Goal: Transaction & Acquisition: Download file/media

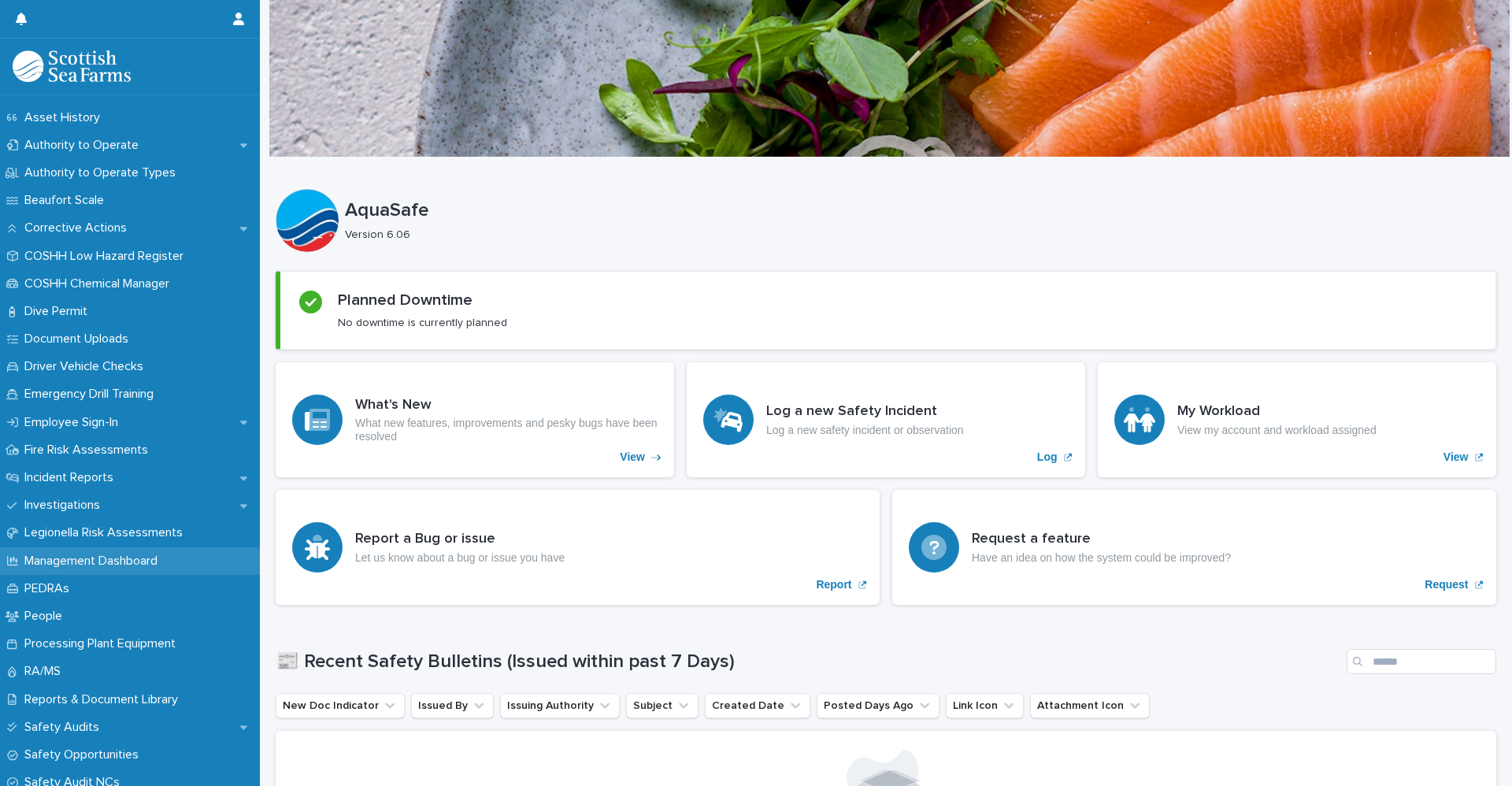
scroll to position [315, 0]
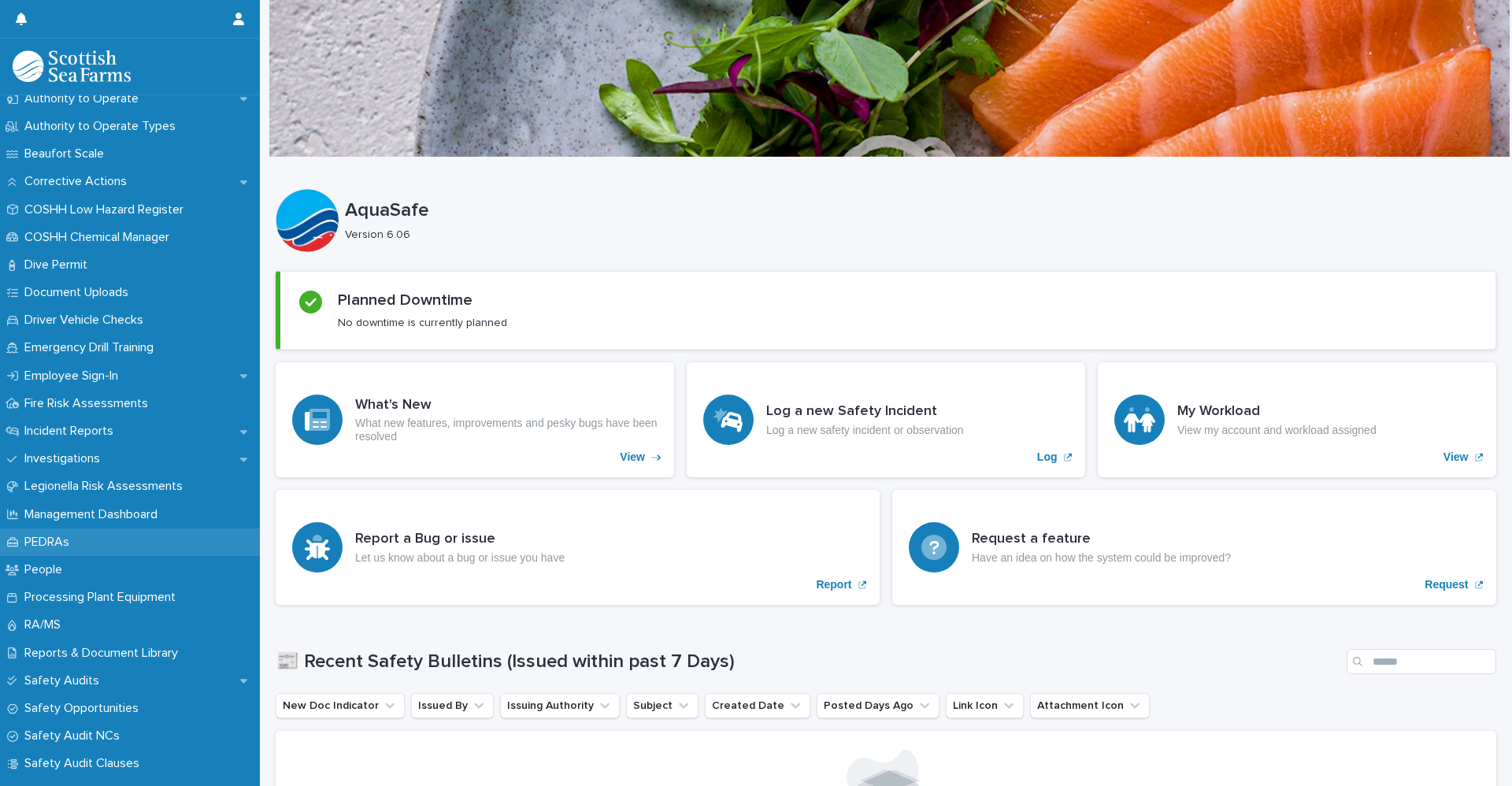
click at [85, 549] on div "PEDRAs" at bounding box center [130, 542] width 260 height 28
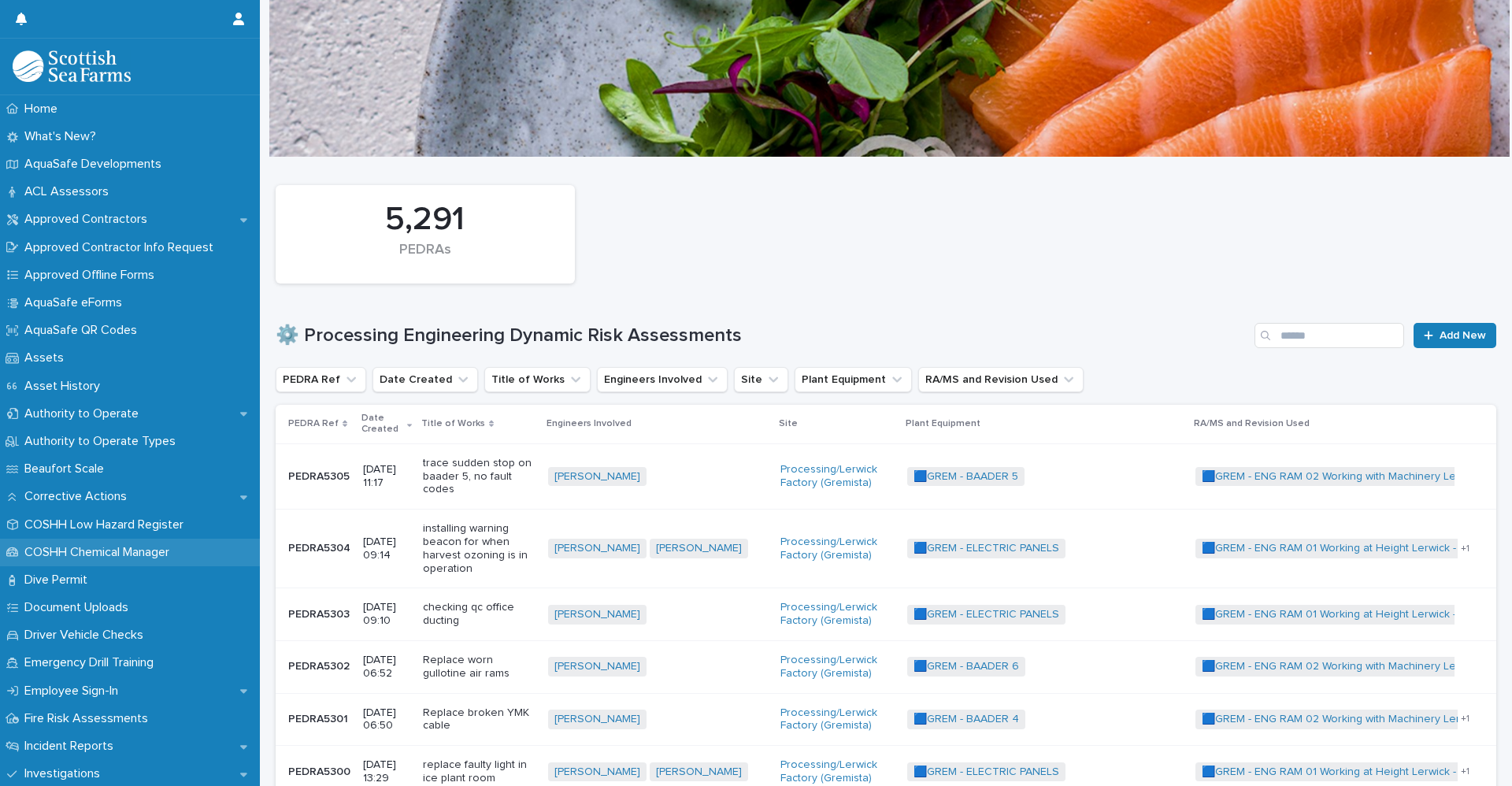
scroll to position [394, 0]
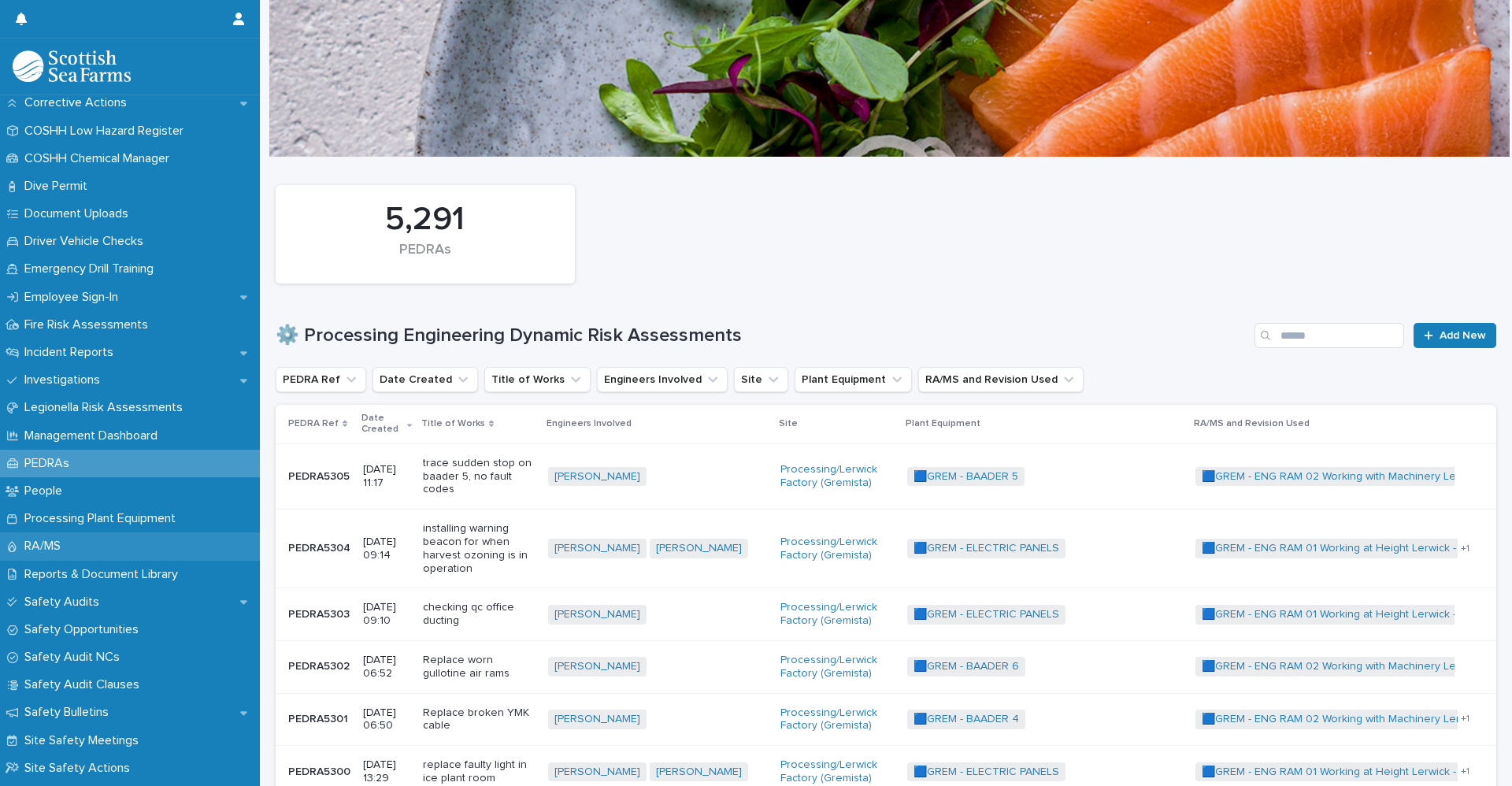
click at [101, 547] on div "RA/MS" at bounding box center [130, 546] width 260 height 28
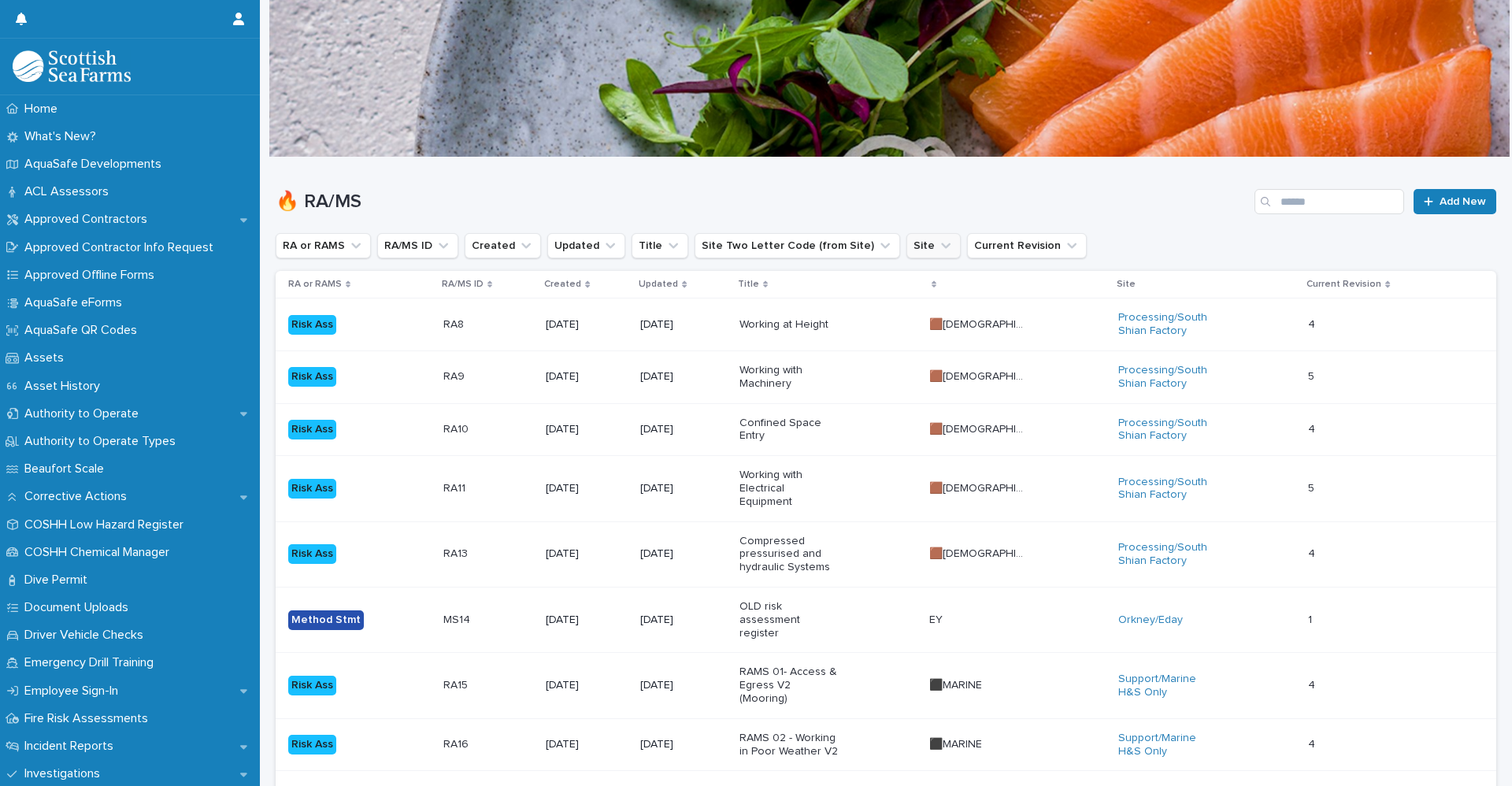
click at [938, 245] on icon "Site" at bounding box center [946, 246] width 16 height 16
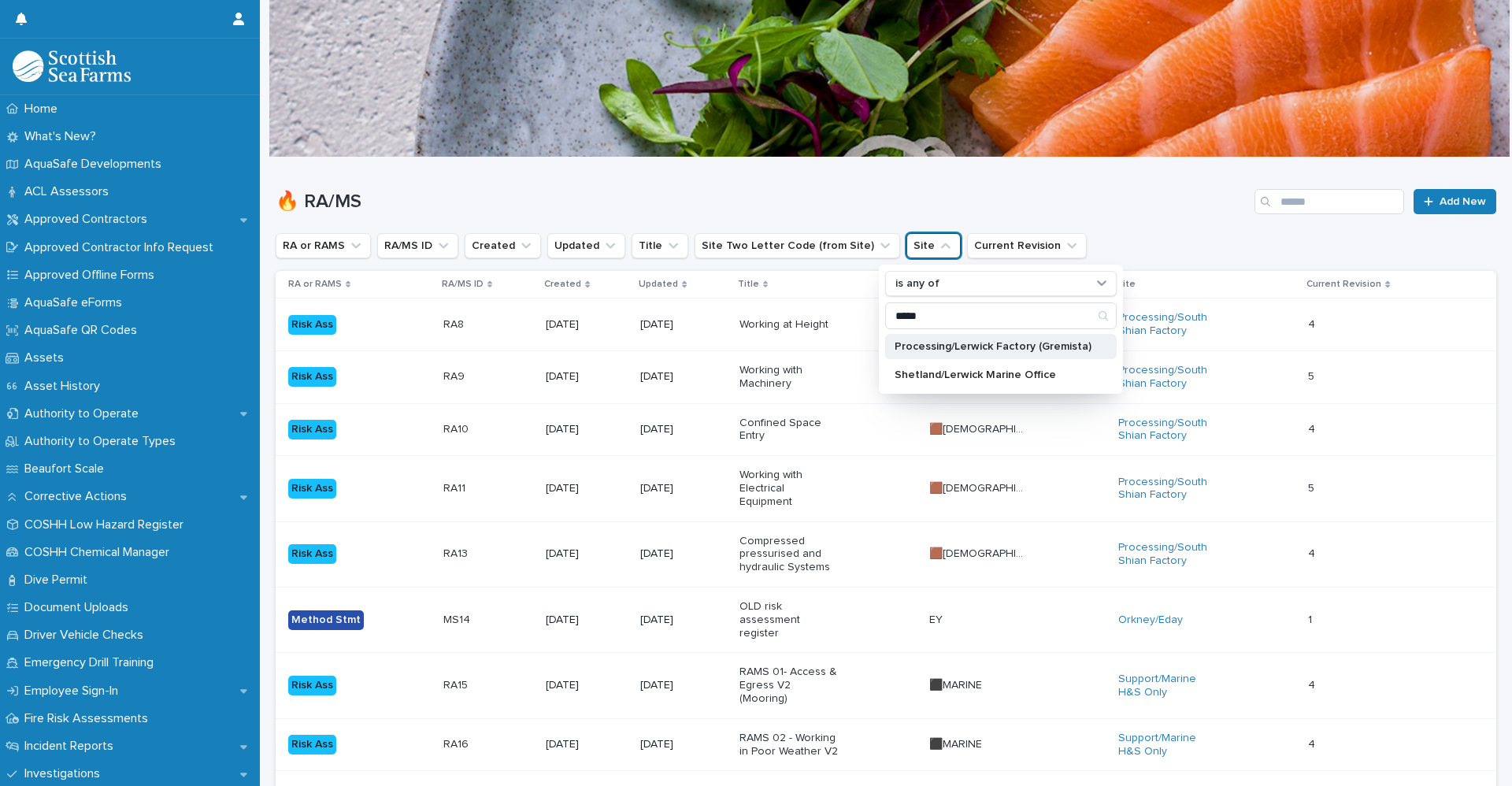
type input "*****"
click at [966, 350] on p "Processing/Lerwick Factory (Gremista)" at bounding box center [993, 346] width 197 height 11
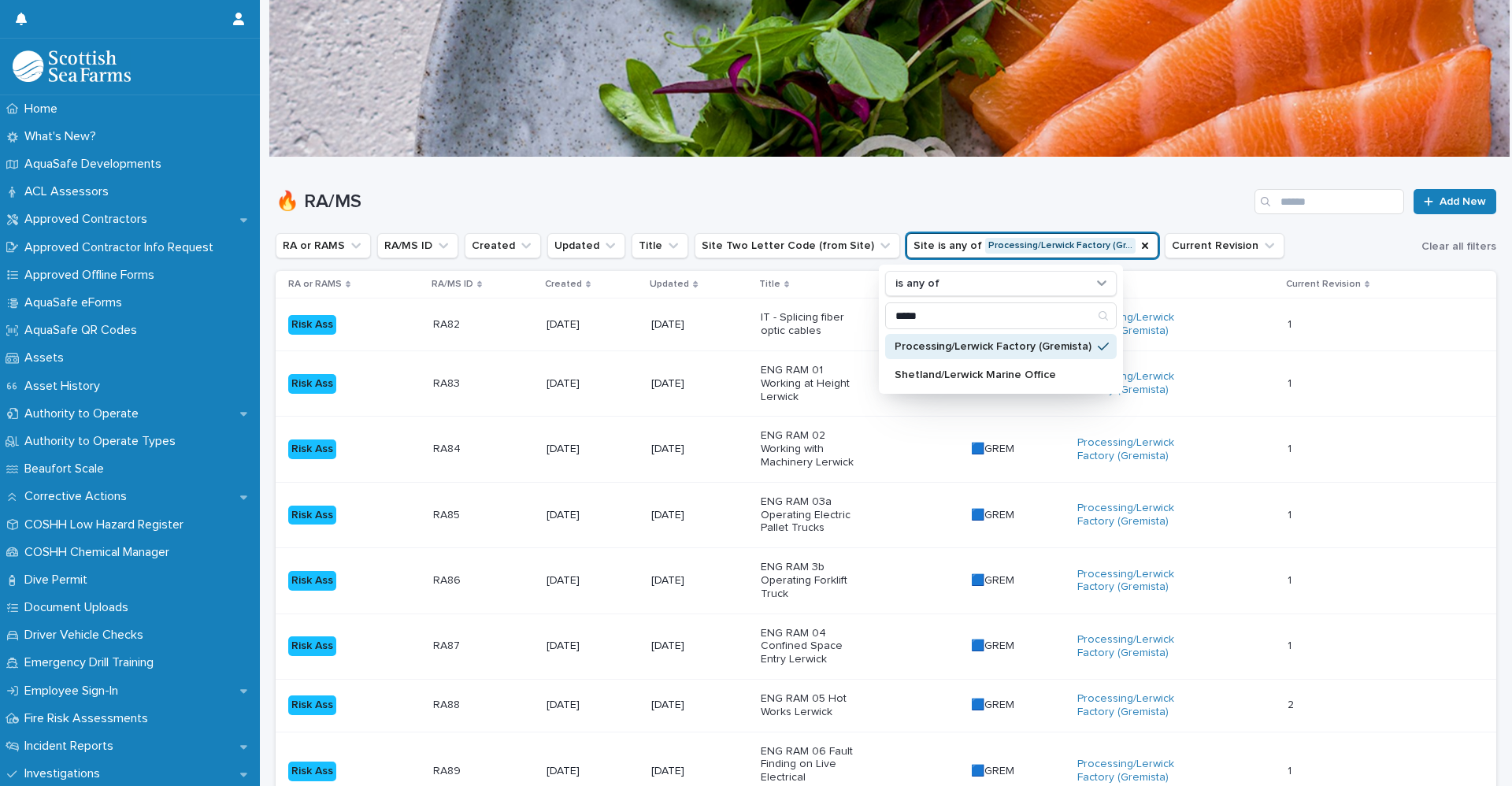
click at [1035, 188] on div "🔥 RA/MS Add New" at bounding box center [887, 196] width 1221 height 75
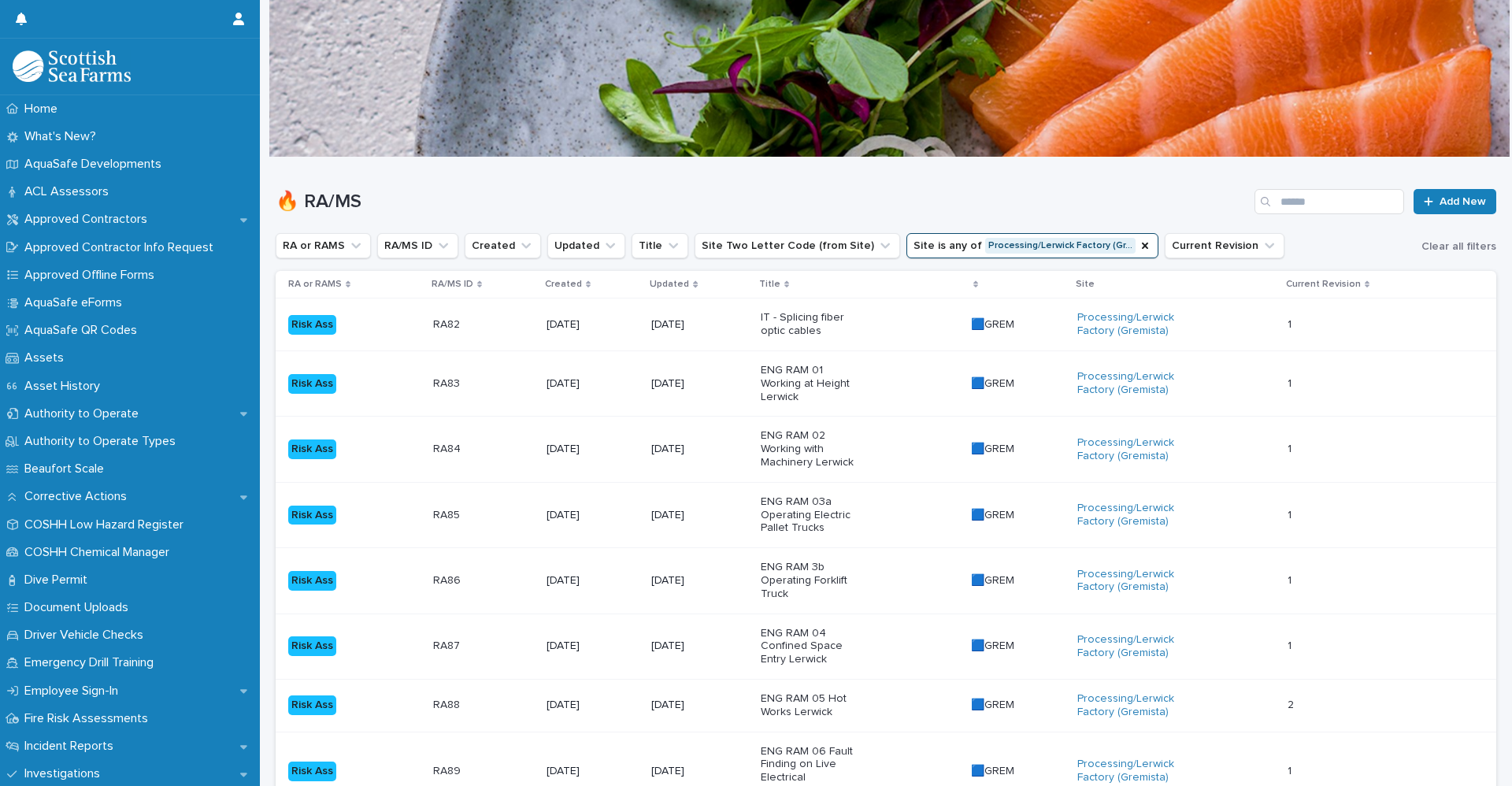
click at [483, 456] on div "RA84 RA84" at bounding box center [483, 450] width 101 height 26
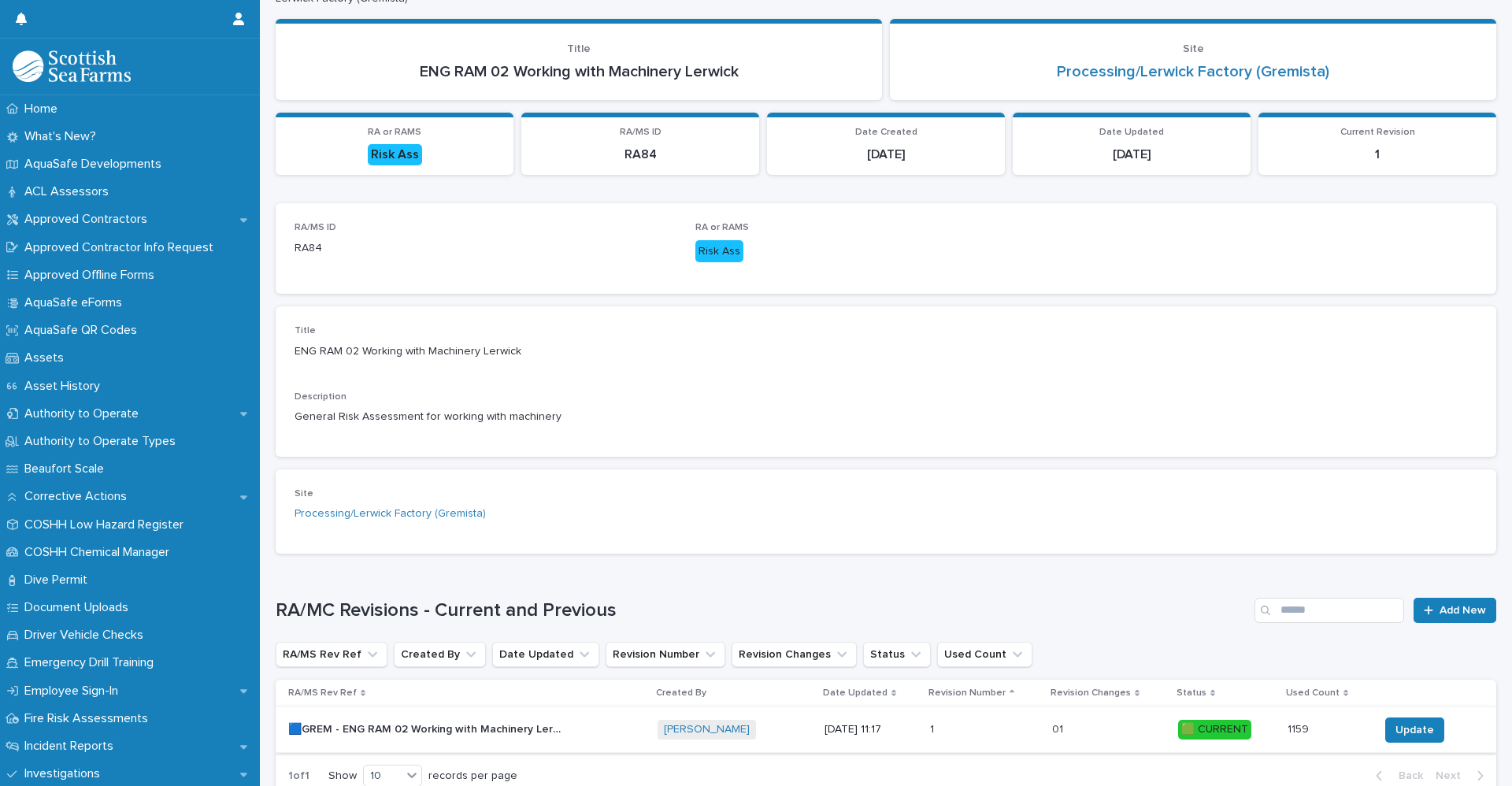
scroll to position [193, 0]
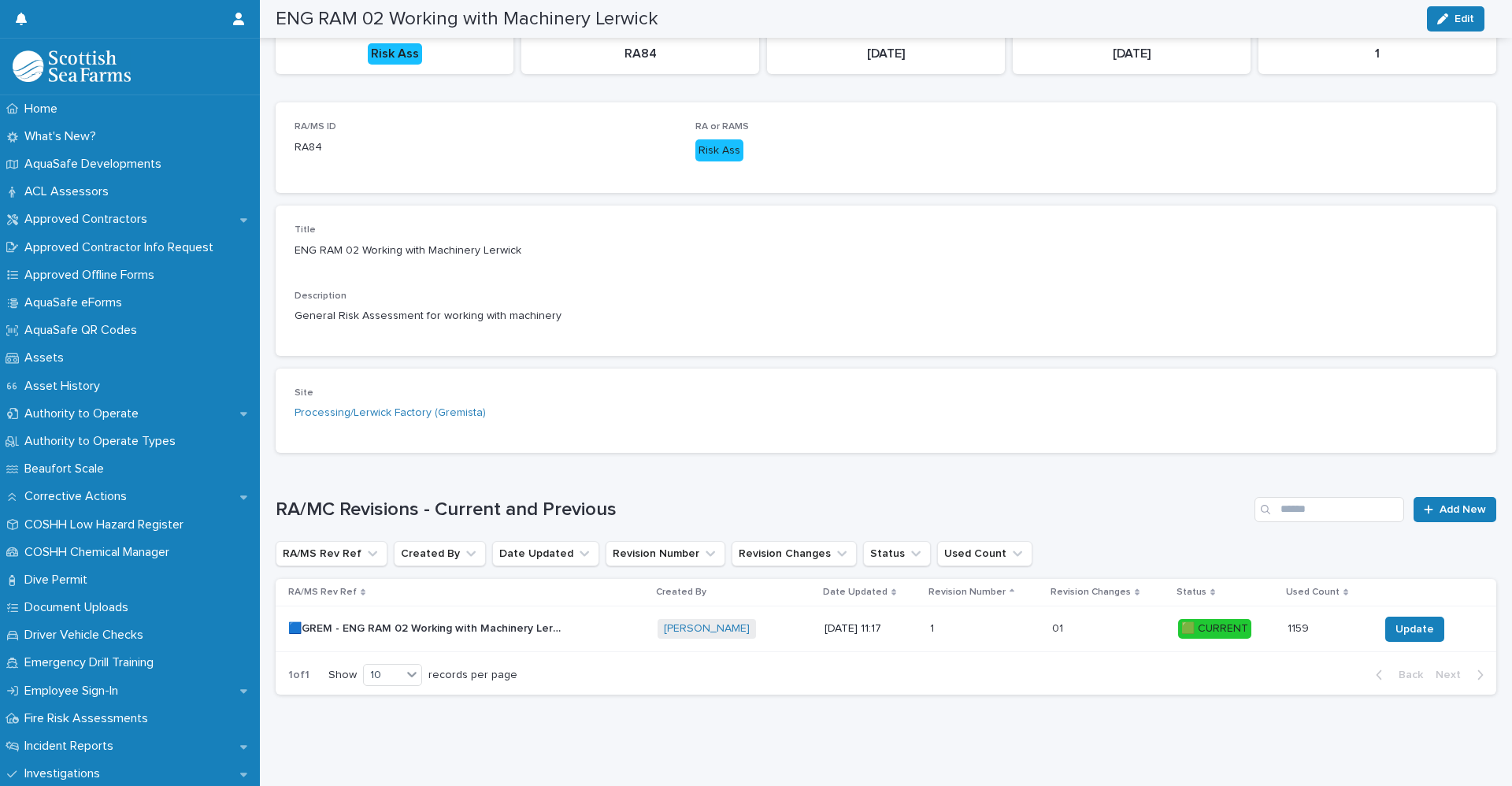
click at [474, 619] on p "🟦GREM - ENG RAM 02 Working with Machinery Lerwick - Rev 1 🟩" at bounding box center [427, 627] width 279 height 17
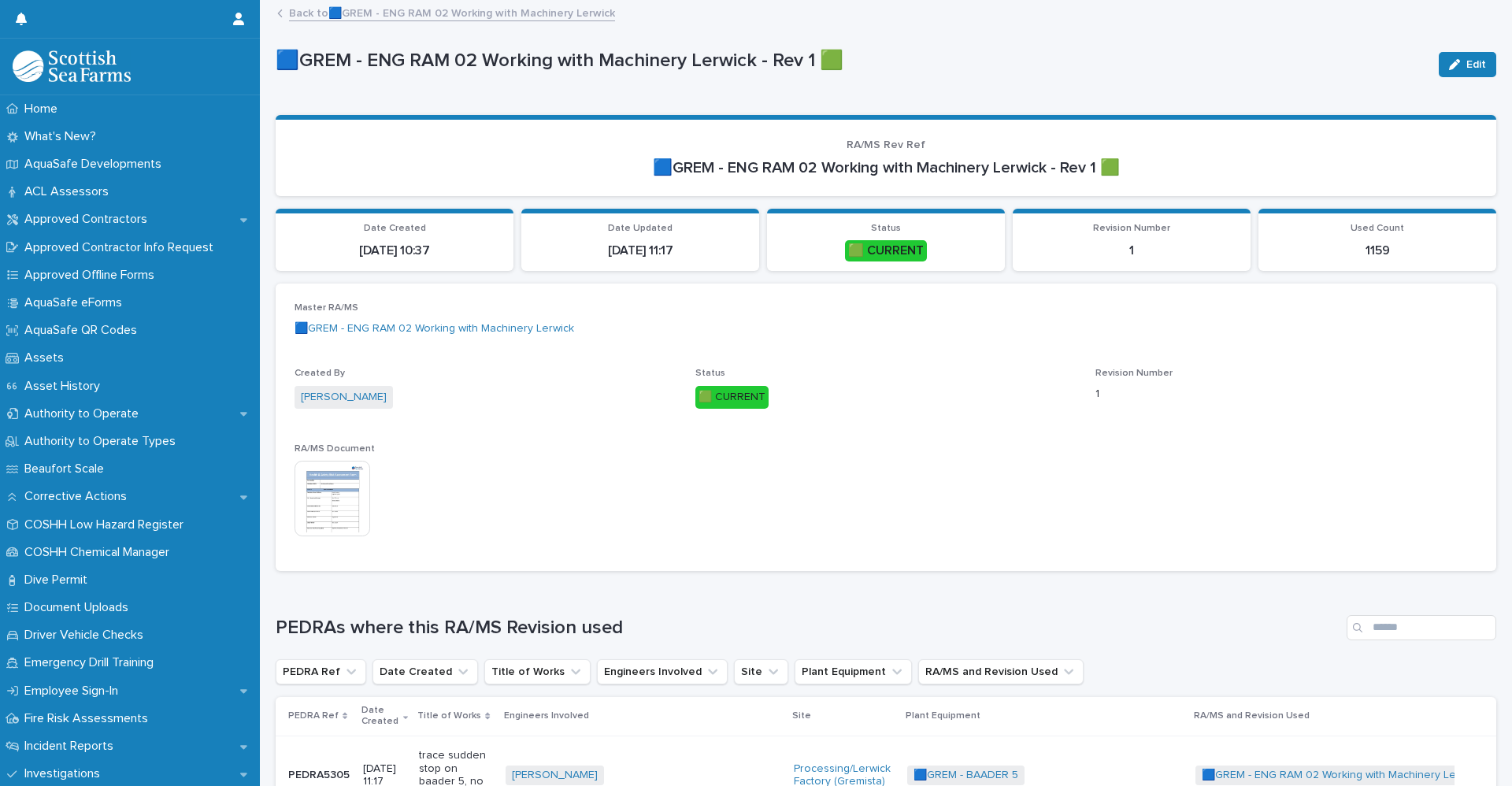
click at [343, 492] on img at bounding box center [333, 498] width 75 height 75
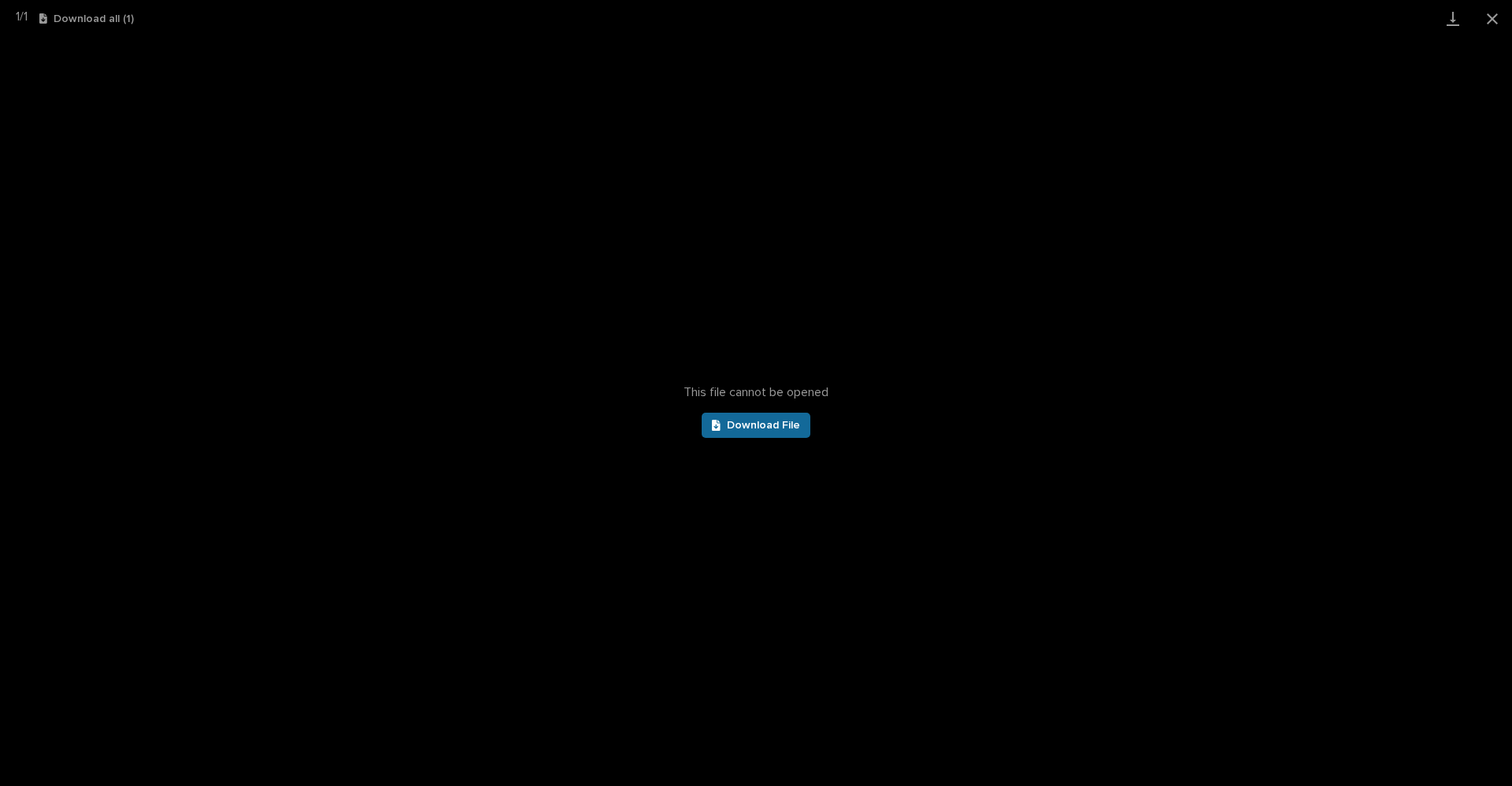
click at [794, 422] on span "Download File" at bounding box center [763, 425] width 73 height 11
click at [1500, 24] on button "Close gallery" at bounding box center [1493, 18] width 40 height 37
